Goal: Task Accomplishment & Management: Complete application form

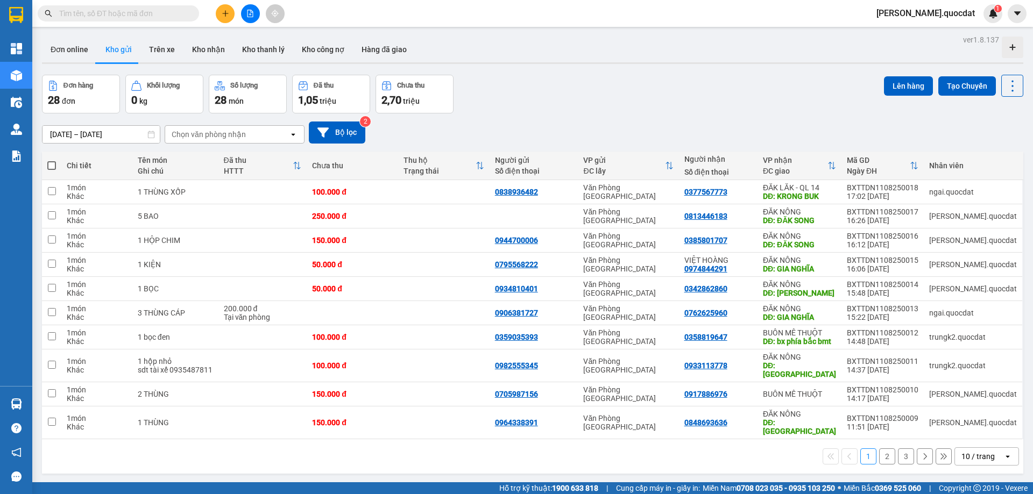
click at [611, 61] on div "Đơn online Kho gửi Trên xe Kho nhận Kho thanh lý Kho công nợ Hàng đã giao" at bounding box center [532, 51] width 981 height 29
click at [214, 14] on div at bounding box center [250, 13] width 81 height 19
click at [221, 15] on button at bounding box center [225, 13] width 19 height 19
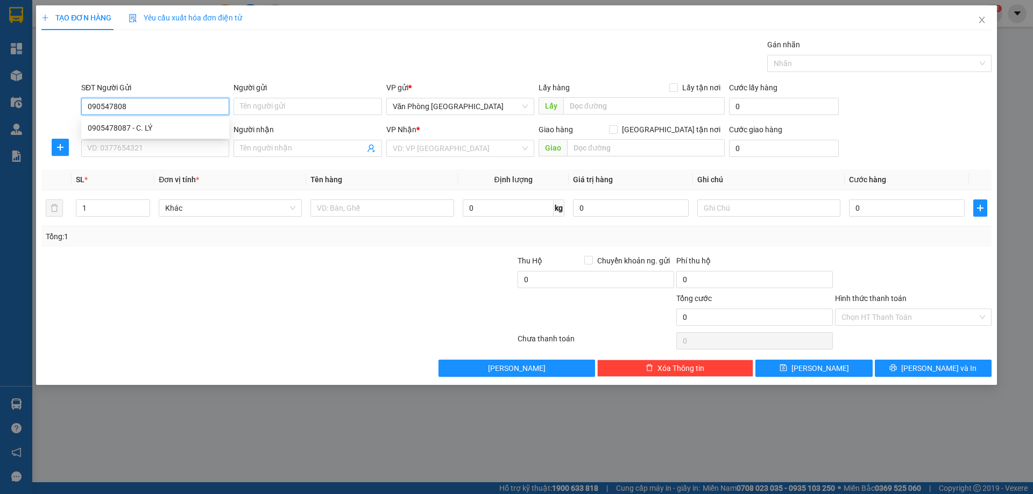
type input "0905478087"
click at [143, 130] on div "0905478087 - C. LÝ" at bounding box center [155, 128] width 135 height 12
type input "C. LÝ"
type input "0905478087"
click at [153, 155] on input "SĐT Người Nhận *" at bounding box center [155, 148] width 148 height 17
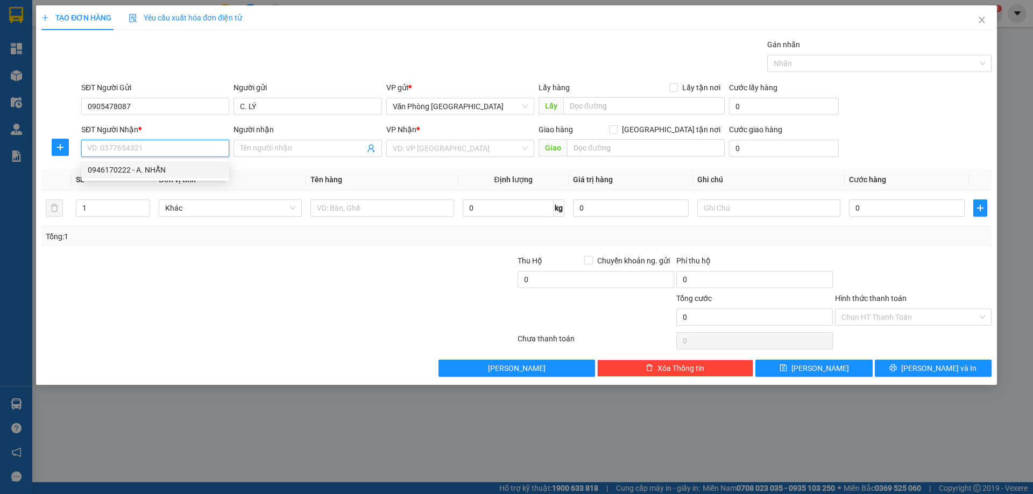
click at [118, 168] on div "0946170222 - A. NHẪN" at bounding box center [155, 170] width 135 height 12
type input "0946170222"
type input "A. NHẪN"
type input "QUẢNG KHÊ"
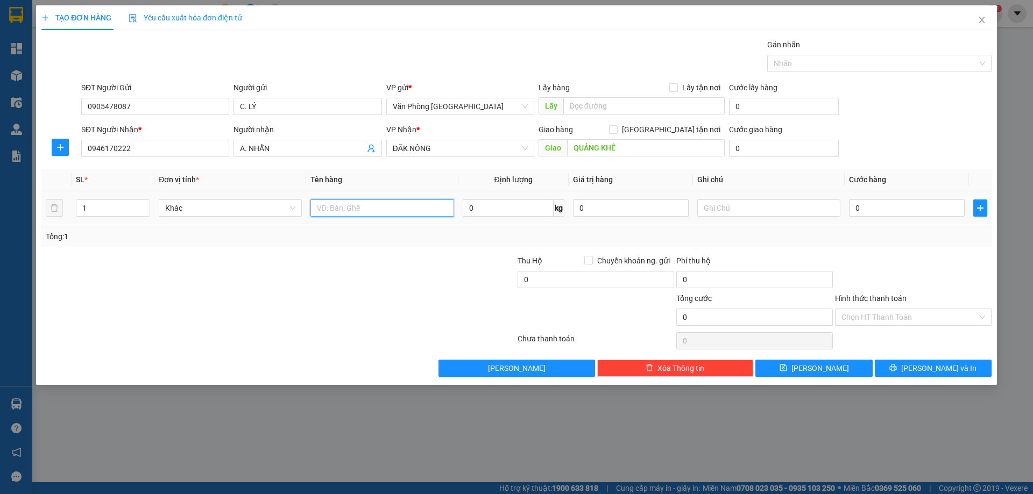
click at [384, 208] on input "text" at bounding box center [381, 208] width 143 height 17
type input "1 THÙNG XỐP"
type input "7"
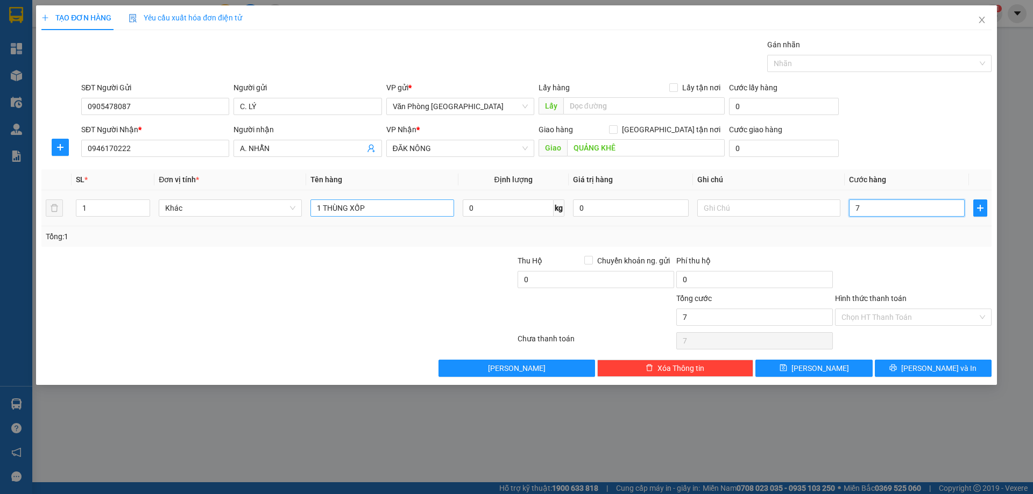
type input "70"
type input "70.000"
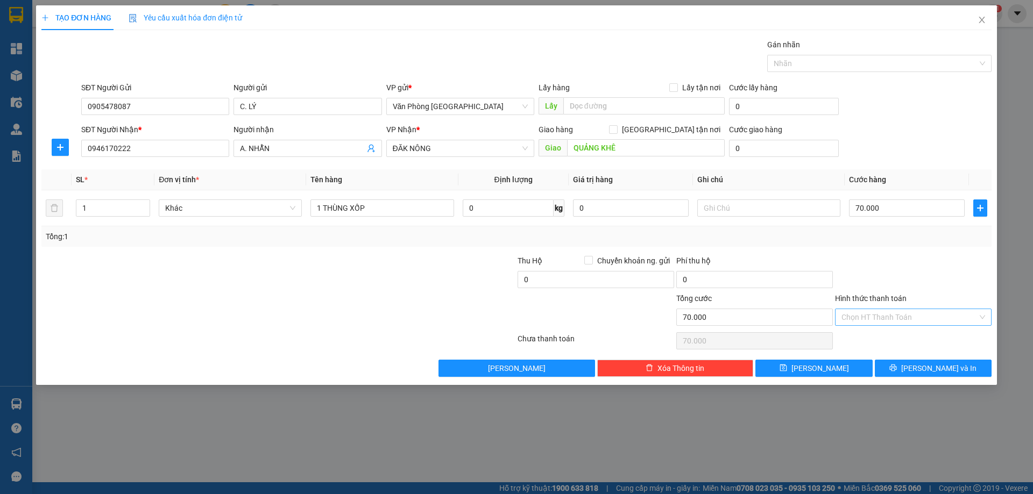
click at [911, 322] on input "Hình thức thanh toán" at bounding box center [909, 317] width 136 height 16
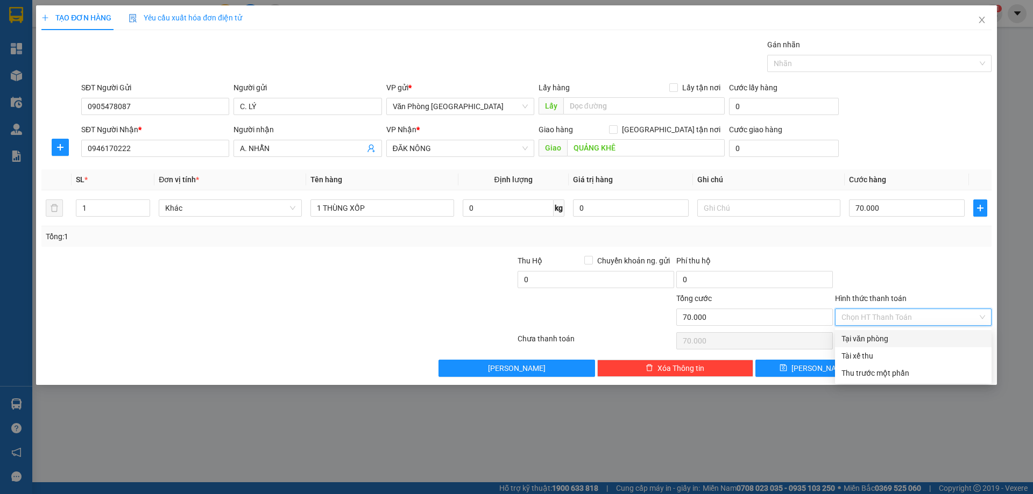
click at [904, 330] on div "Transit Pickup Surcharge Ids Transit Deliver Surcharge Ids Transit Deliver Surc…" at bounding box center [516, 208] width 950 height 338
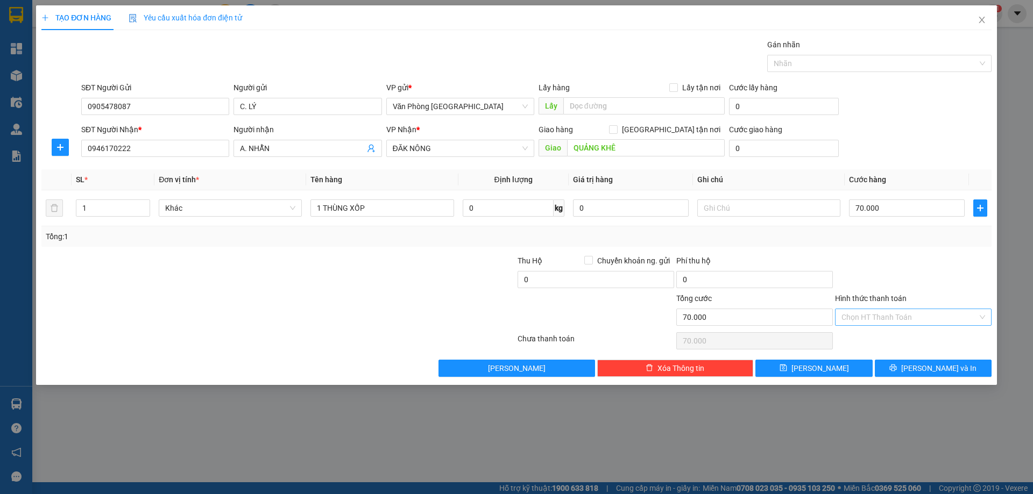
click at [911, 315] on input "Hình thức thanh toán" at bounding box center [909, 317] width 136 height 16
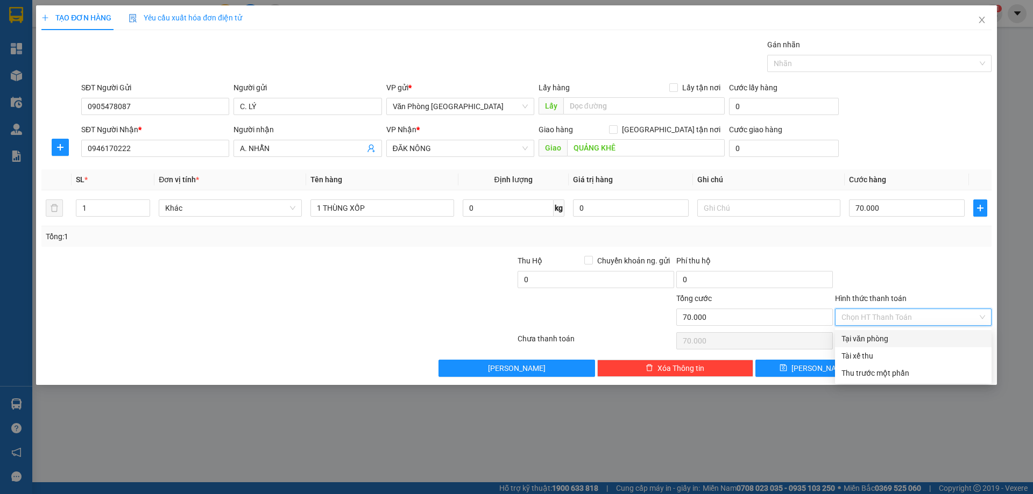
click at [908, 331] on div "Tại văn phòng" at bounding box center [913, 338] width 157 height 17
type input "0"
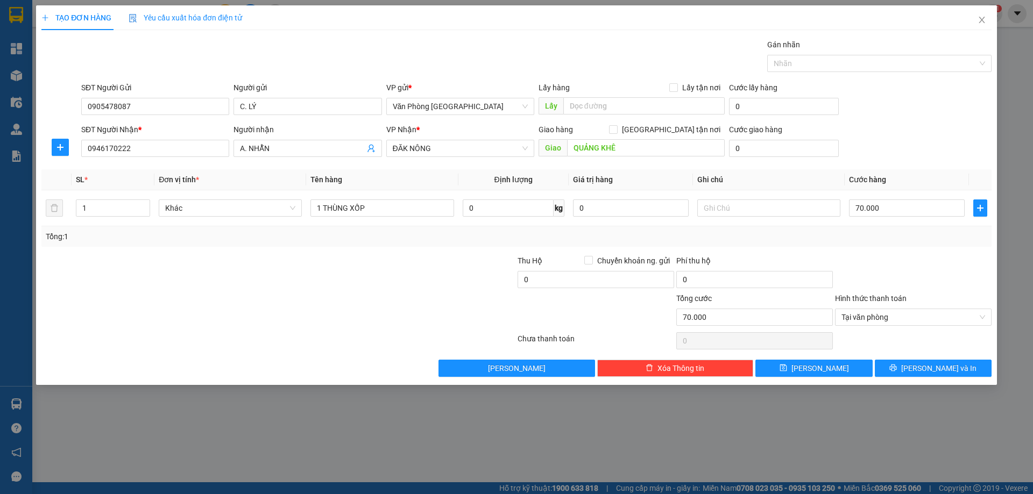
click at [908, 331] on div at bounding box center [913, 341] width 159 height 22
click at [932, 359] on div "Transit Pickup Surcharge Ids Transit Deliver Surcharge Ids Transit Deliver Surc…" at bounding box center [516, 208] width 950 height 338
click at [932, 360] on button "Lưu và In" at bounding box center [933, 368] width 117 height 17
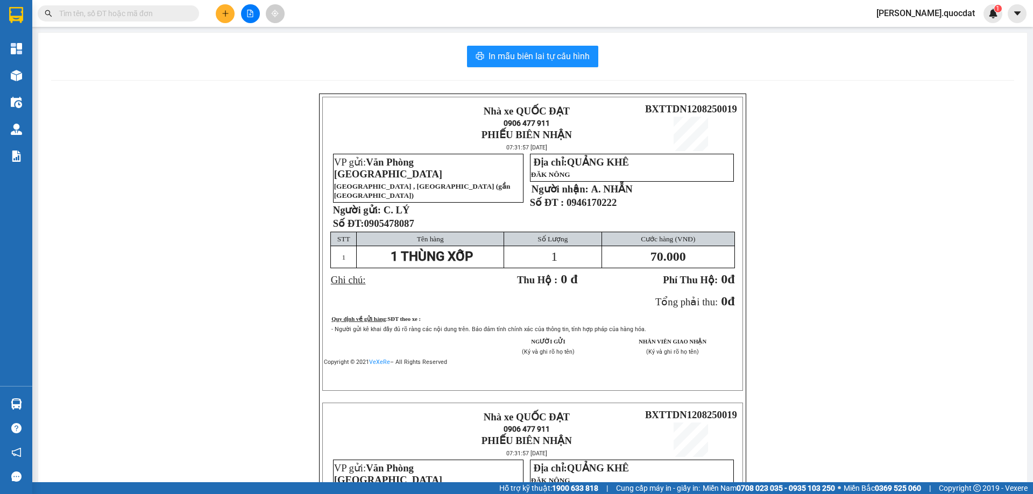
drag, startPoint x: 983, startPoint y: 323, endPoint x: 922, endPoint y: 269, distance: 81.9
drag, startPoint x: 564, startPoint y: 70, endPoint x: 561, endPoint y: 62, distance: 9.2
click at [564, 70] on div "In mẫu biên lai tự cấu hình Nhà xe QUỐC ĐẠT 0906 477 911 PHIẾU BIÊN NHẬN 07:31:…" at bounding box center [532, 380] width 989 height 695
click at [552, 56] on span "In mẫu biên lai tự cấu hình" at bounding box center [538, 55] width 101 height 13
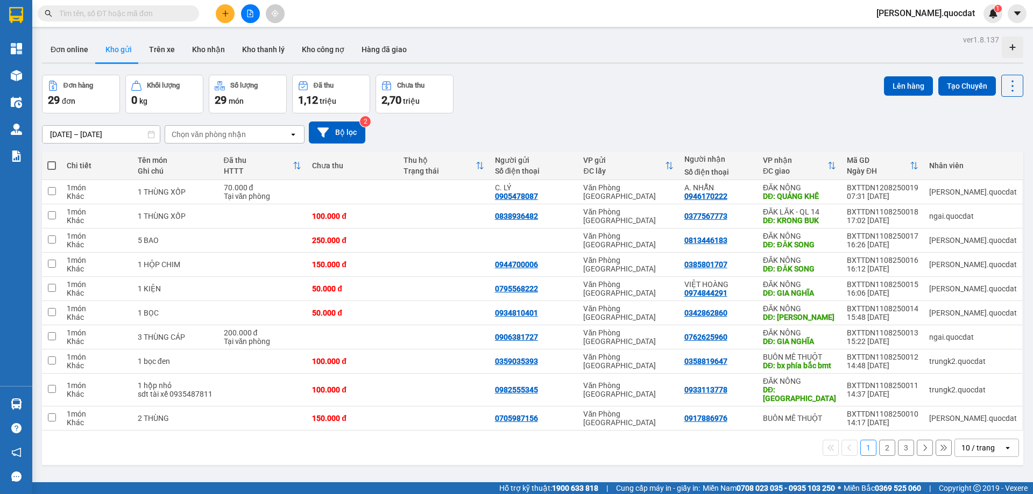
click at [82, 126] on input "10/08/2025 – 12/08/2025" at bounding box center [100, 134] width 117 height 17
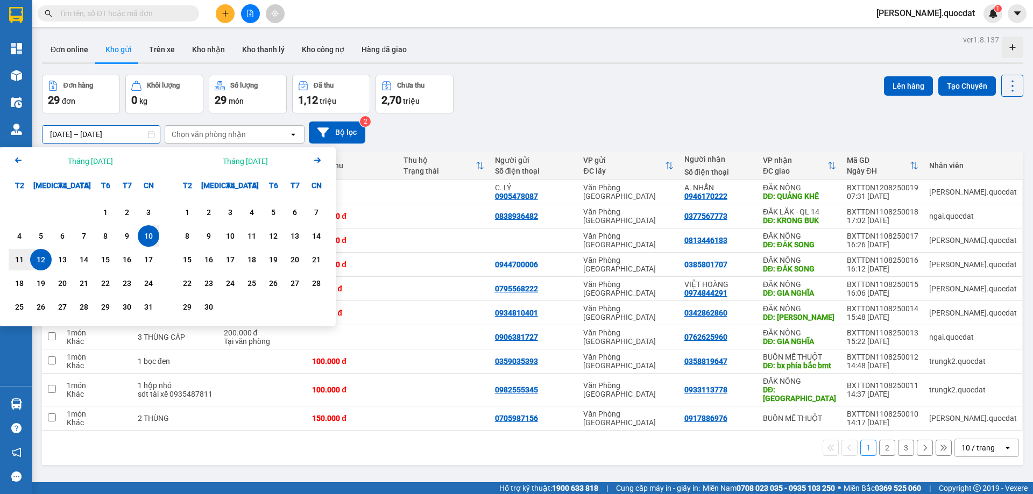
click at [44, 260] on div "12" at bounding box center [40, 259] width 15 height 13
click at [35, 262] on div "12" at bounding box center [40, 259] width 15 height 13
type input "12/08/2025 – 12/08/2025"
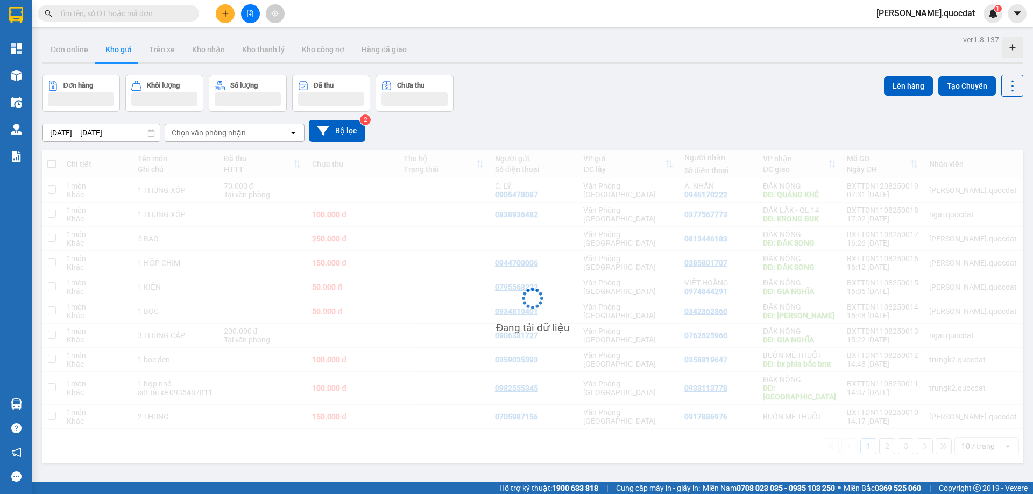
click at [706, 110] on div "Đơn hàng Khối lượng Số lượng Đã thu Chưa thu Lên hàng Tạo Chuyến" at bounding box center [532, 93] width 981 height 37
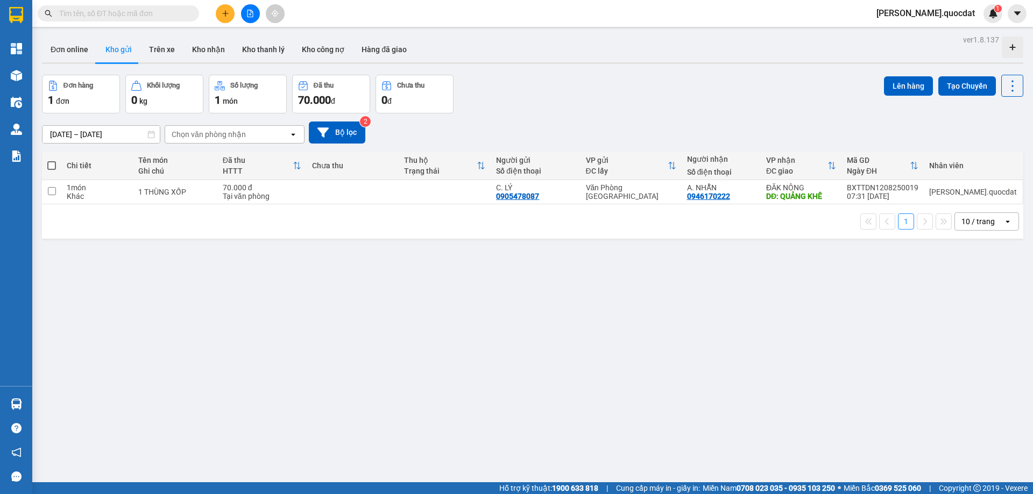
click at [504, 457] on div "ver 1.8.137 Đơn online Kho gửi Trên xe Kho nhận Kho thanh lý Kho công nợ Hàng đ…" at bounding box center [533, 279] width 990 height 494
